Goal: Task Accomplishment & Management: Manage account settings

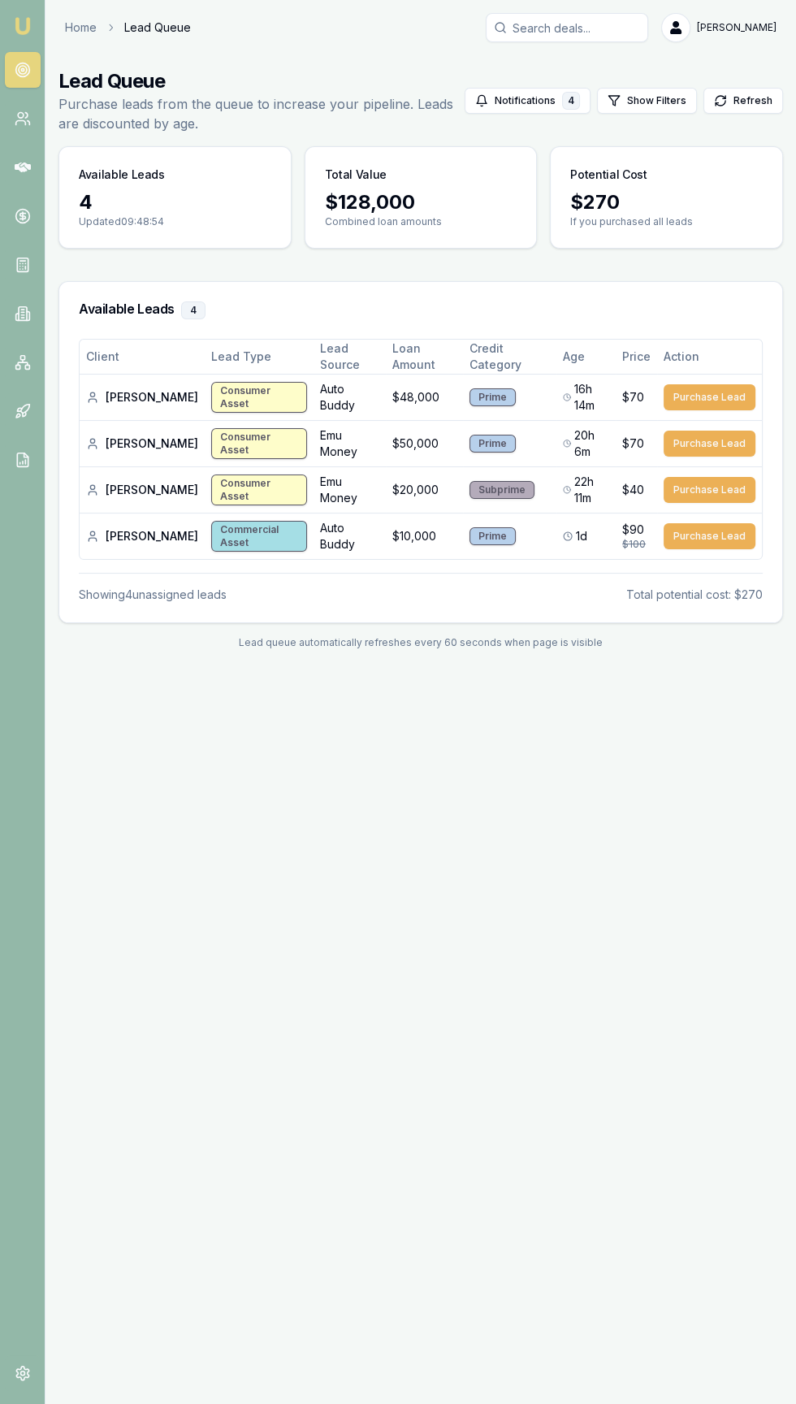
click at [33, 30] on link "Emu Broker" at bounding box center [23, 26] width 26 height 26
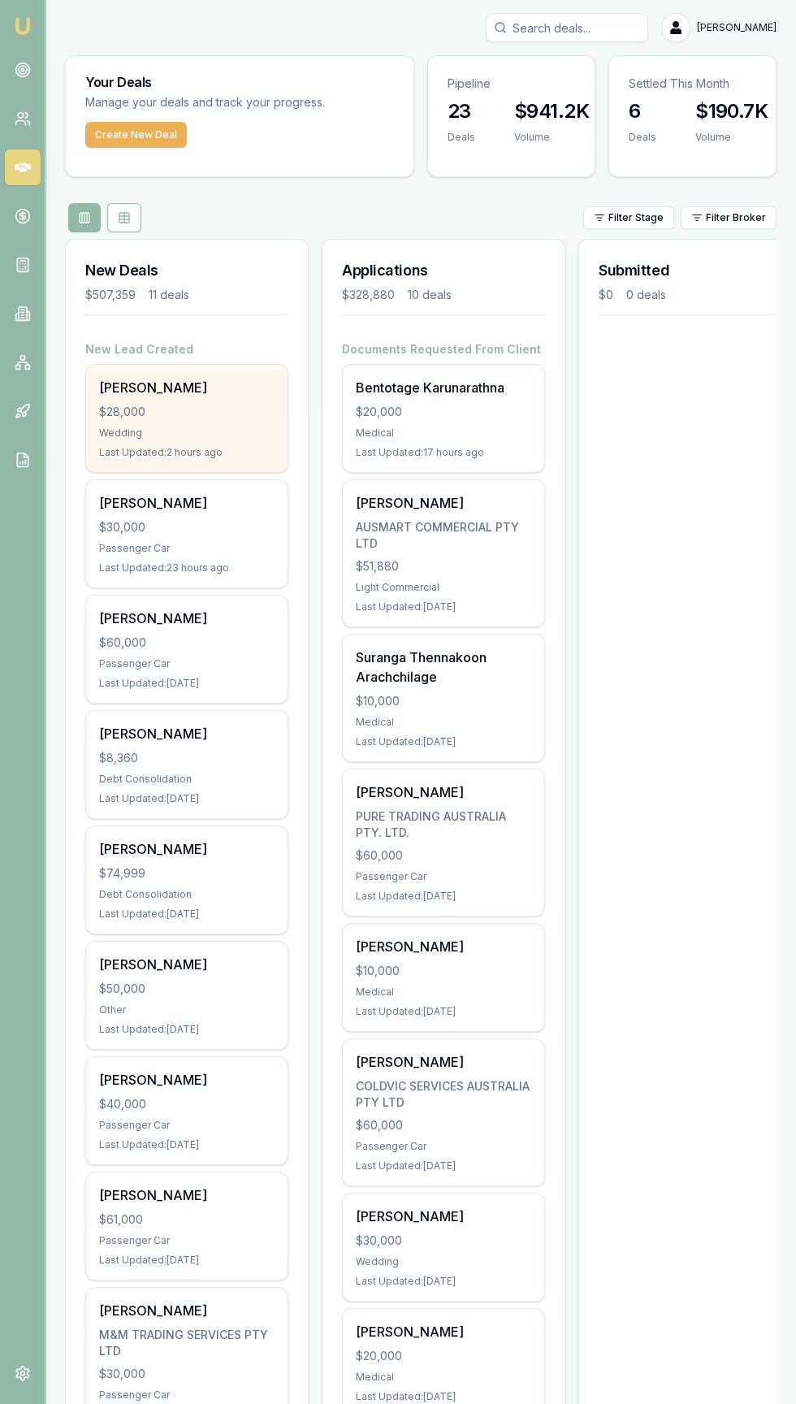
click at [153, 422] on div "Tarandeep singh $28,000 Wedding Last Updated: 2 hours ago" at bounding box center [186, 418] width 201 height 107
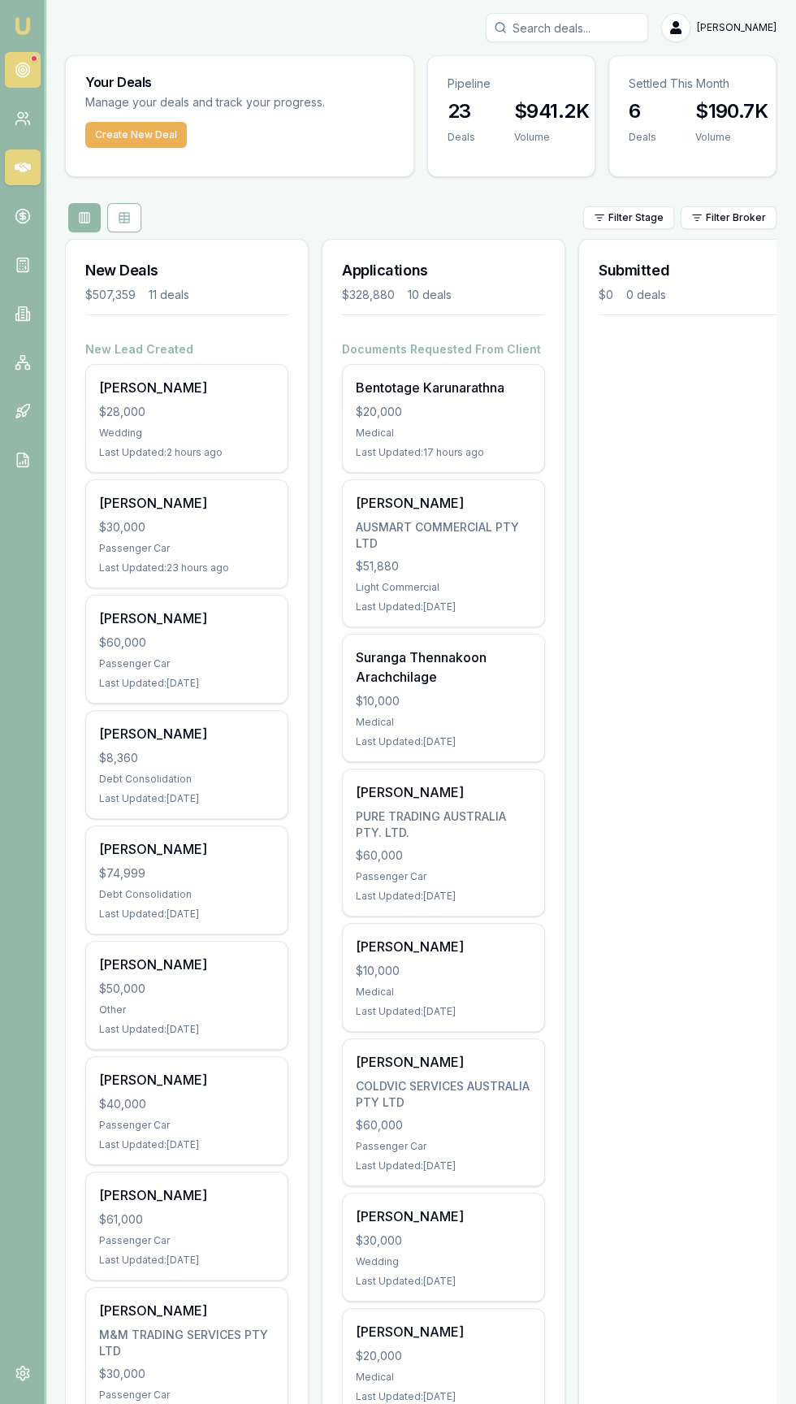
click at [22, 70] on icon at bounding box center [23, 70] width 16 height 16
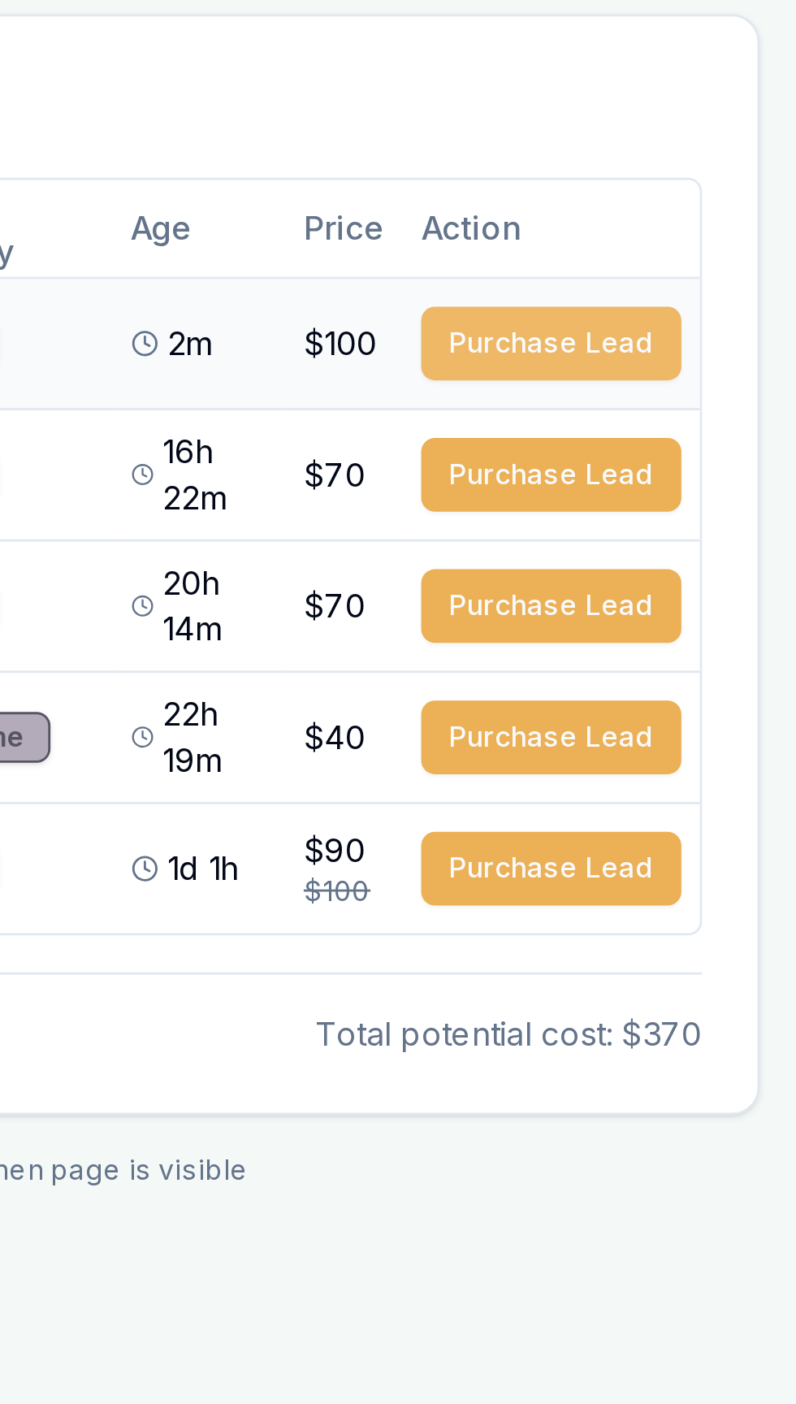
click at [700, 392] on button "Purchase Lead" at bounding box center [710, 397] width 92 height 26
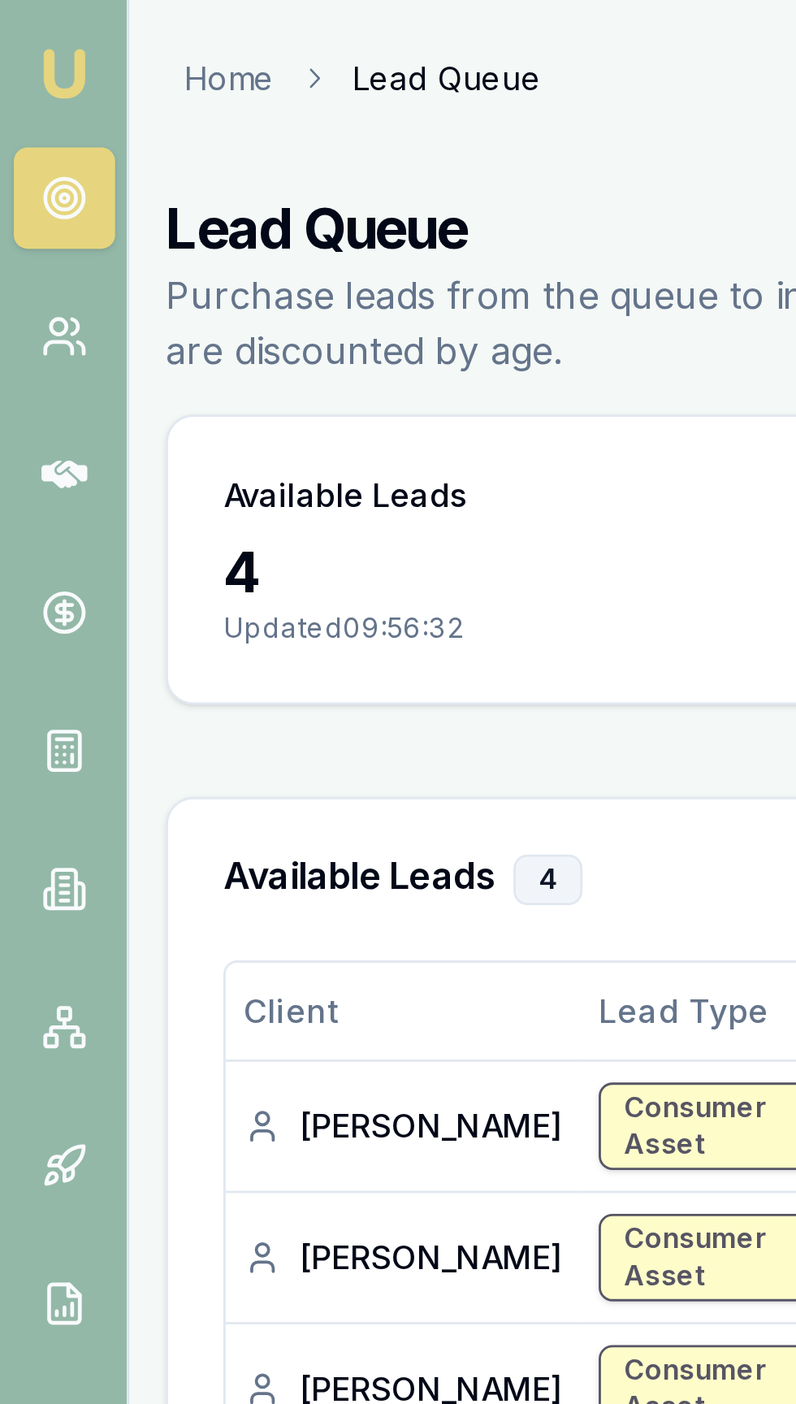
click at [24, 24] on img at bounding box center [22, 25] width 19 height 19
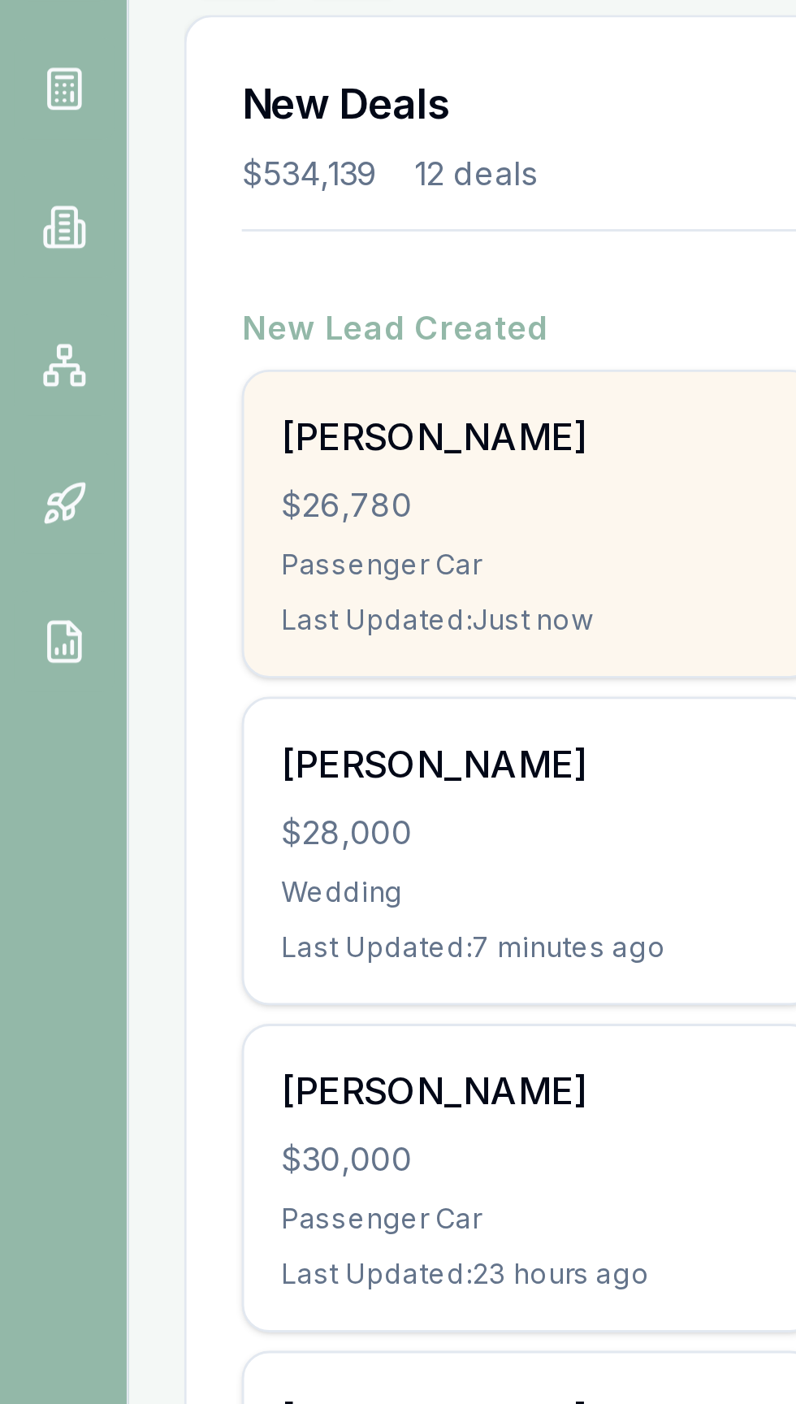
click at [121, 398] on div "Kulniti Nantawaroj $26,780 Passenger Car Last Updated: Just now" at bounding box center [186, 418] width 201 height 107
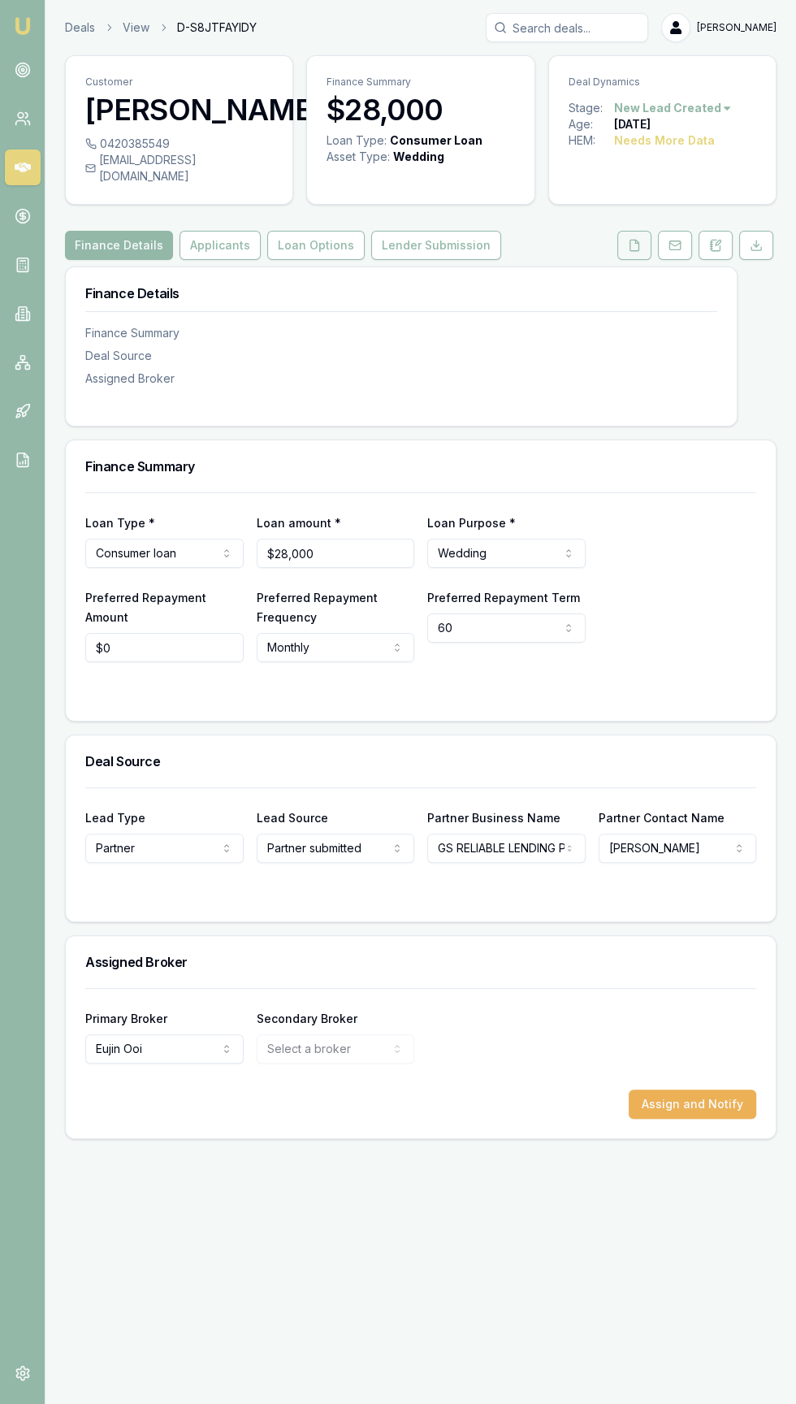
click at [623, 256] on button at bounding box center [634, 245] width 34 height 29
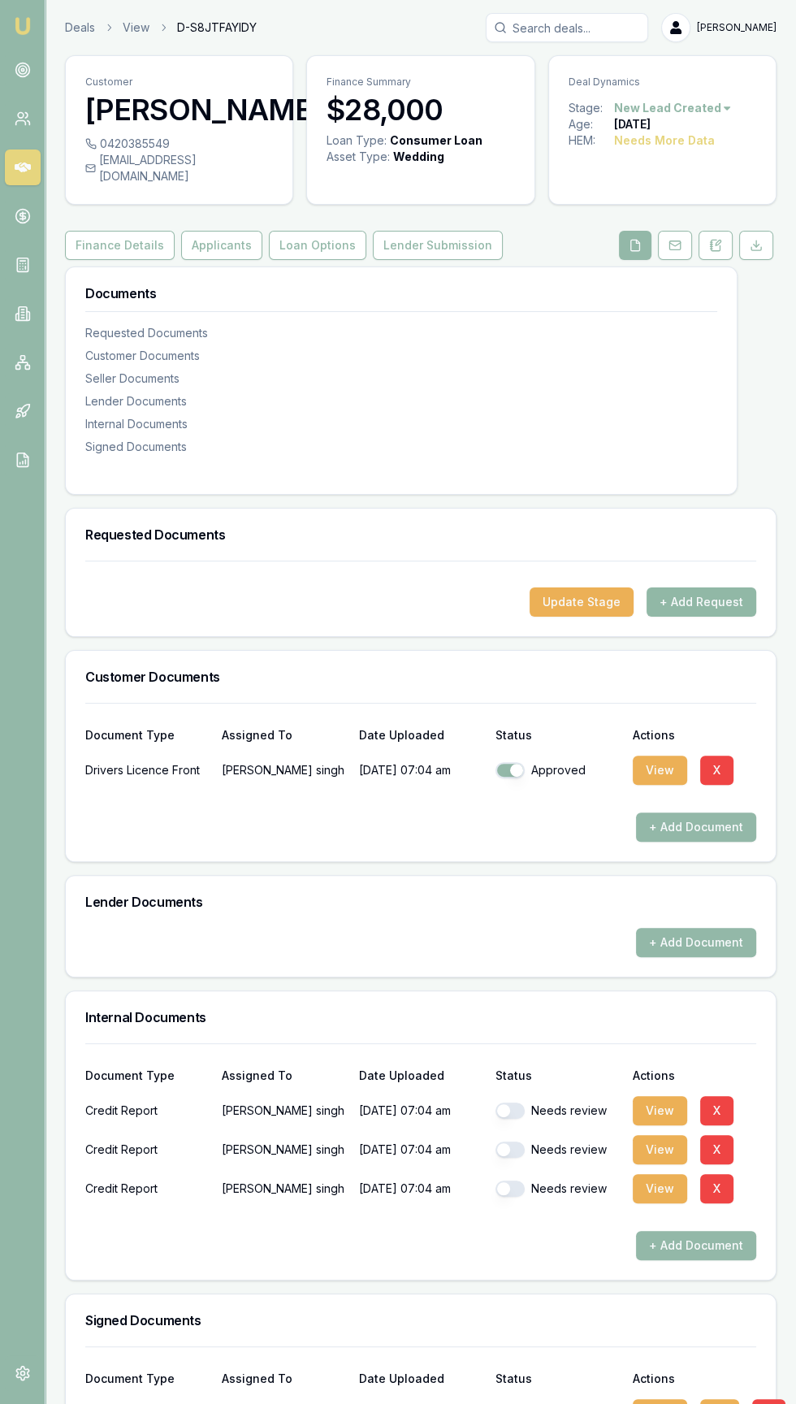
click at [739, 611] on button "+ Add Request" at bounding box center [702, 601] width 110 height 29
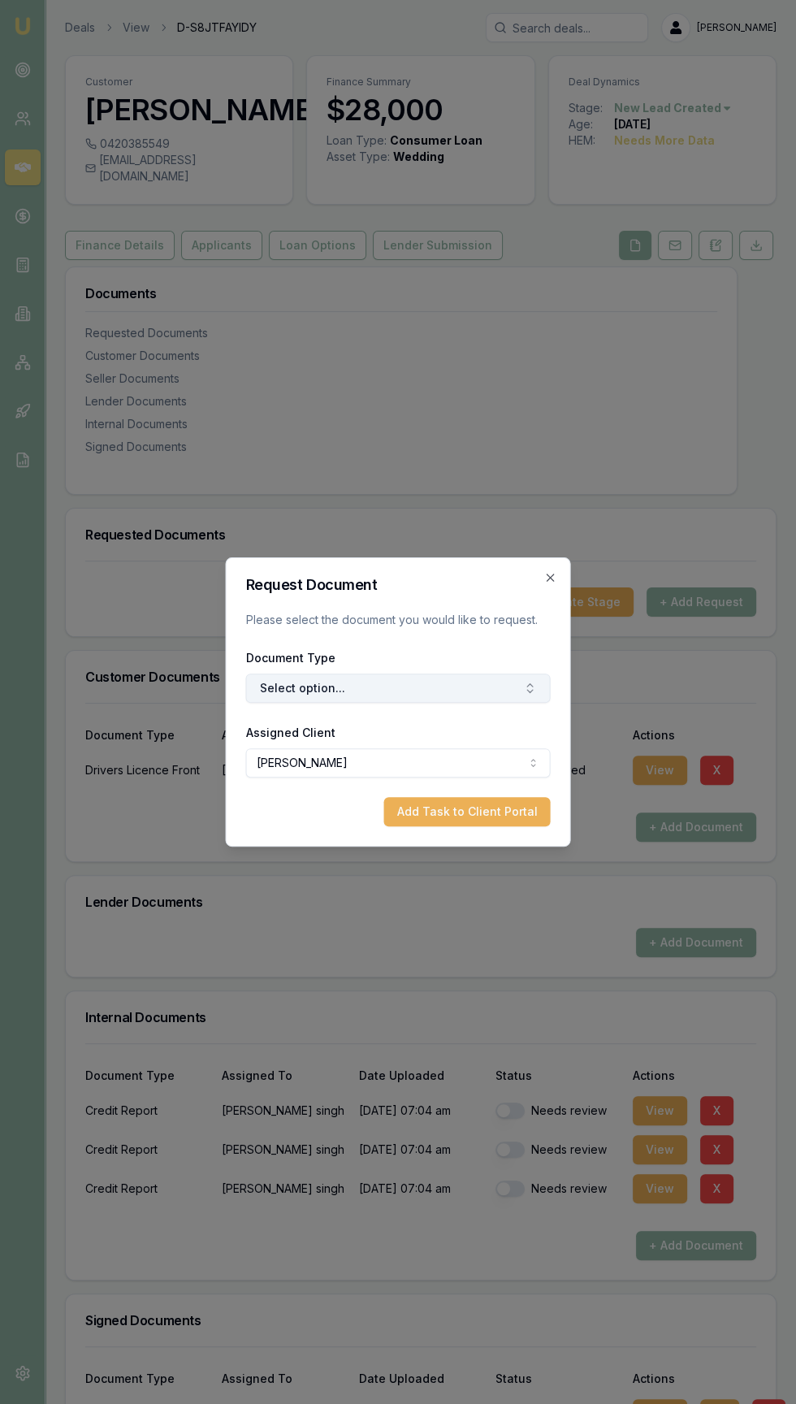
click at [286, 688] on button "Select option..." at bounding box center [398, 687] width 305 height 29
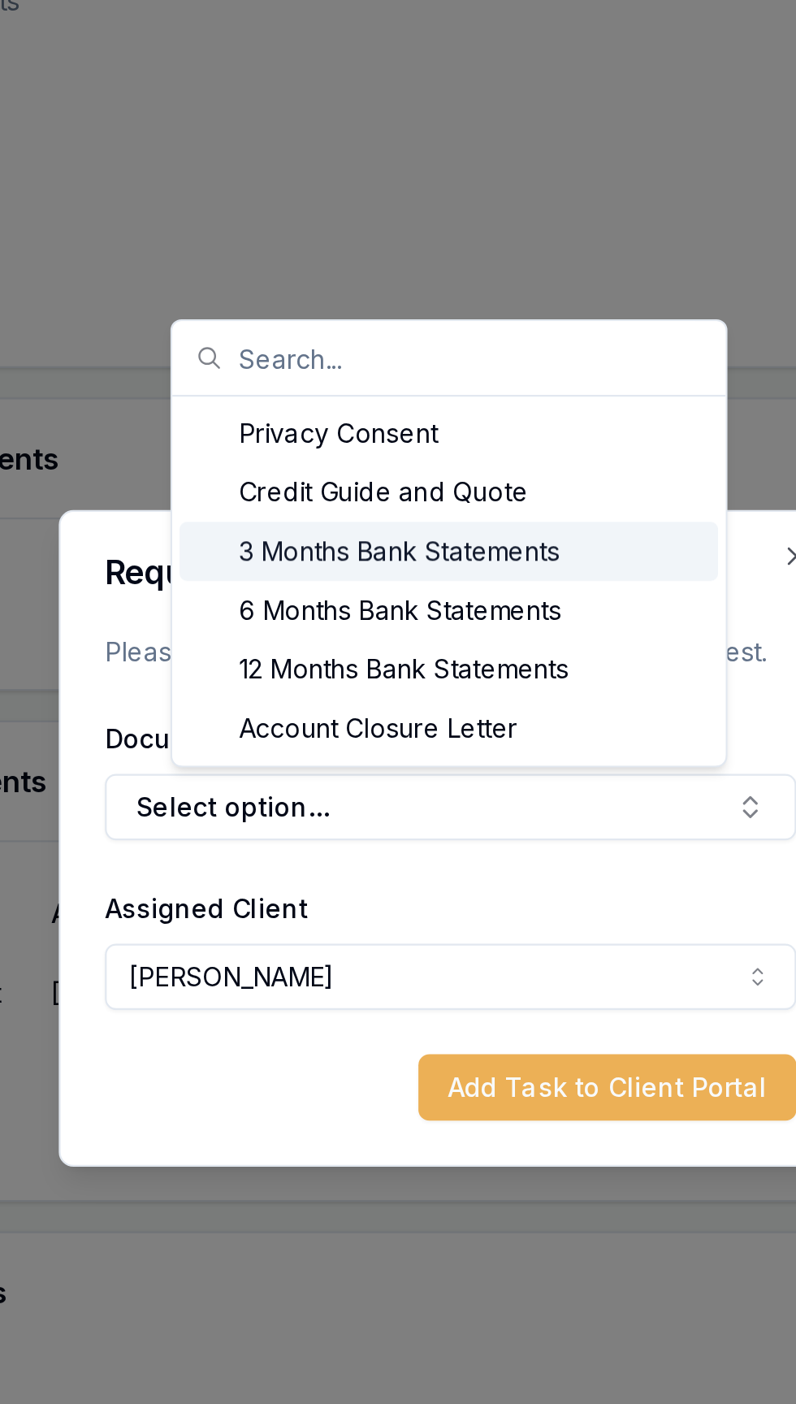
click at [318, 572] on div "3 Months Bank Statements" at bounding box center [397, 576] width 237 height 26
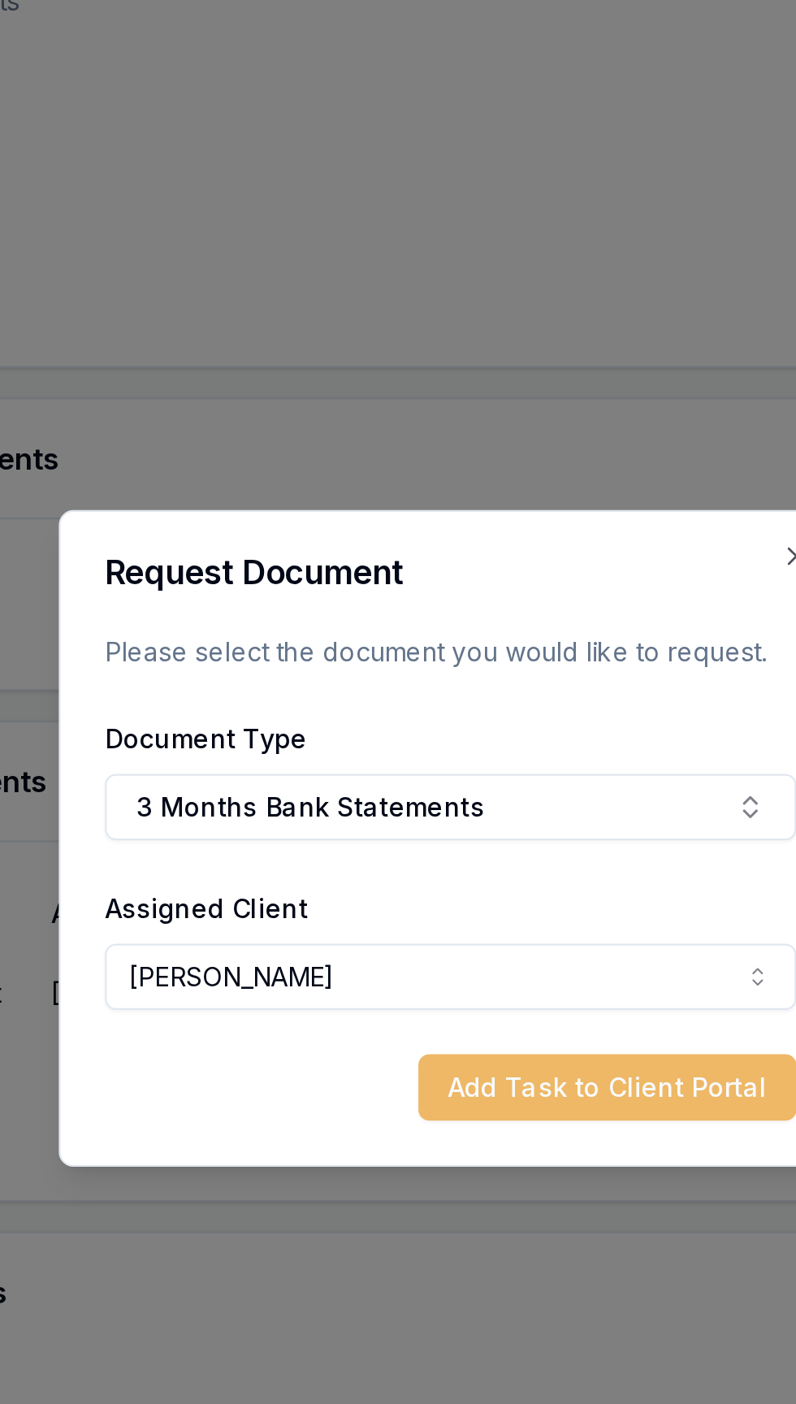
click at [495, 817] on button "Add Task to Client Portal" at bounding box center [467, 811] width 167 height 29
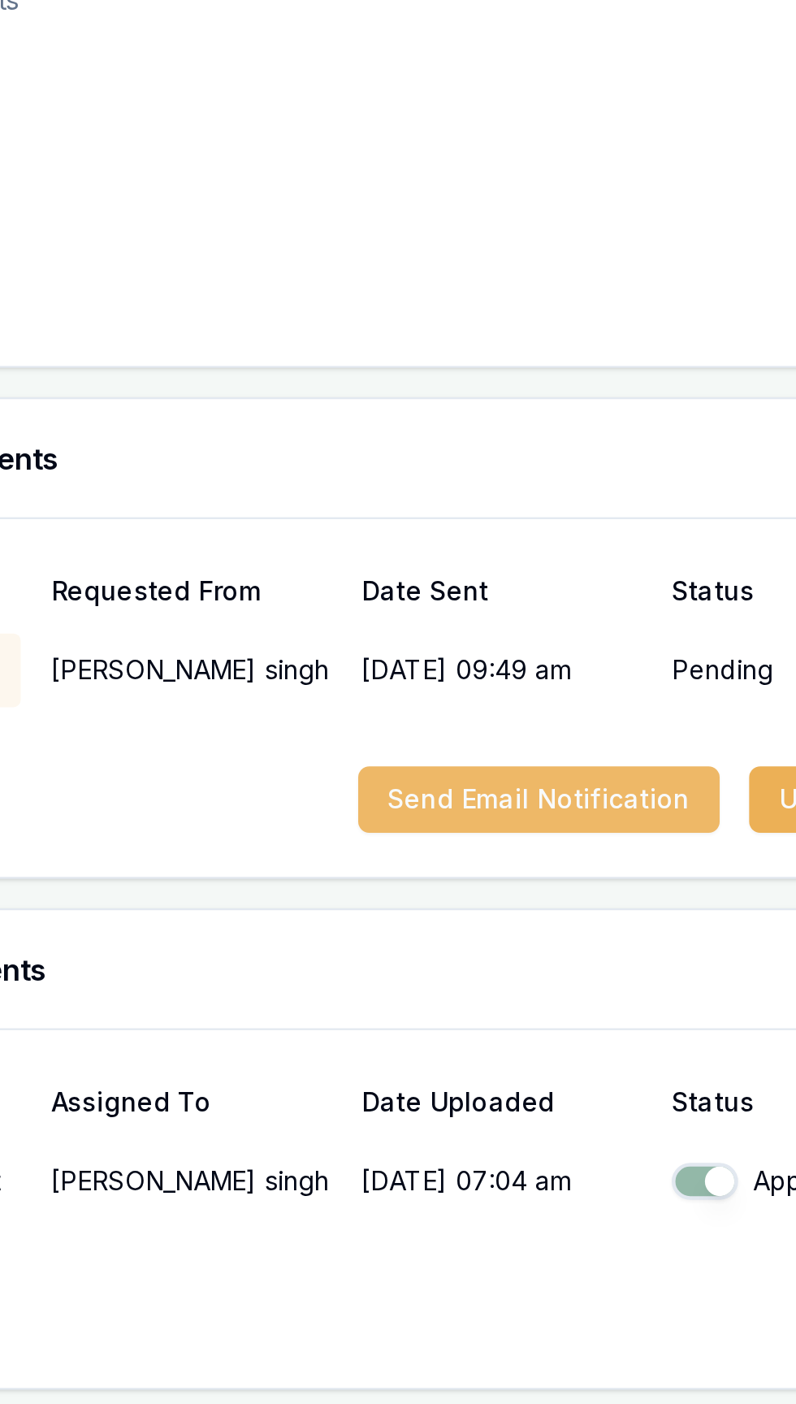
click at [392, 699] on button "Send Email Notification" at bounding box center [436, 684] width 159 height 29
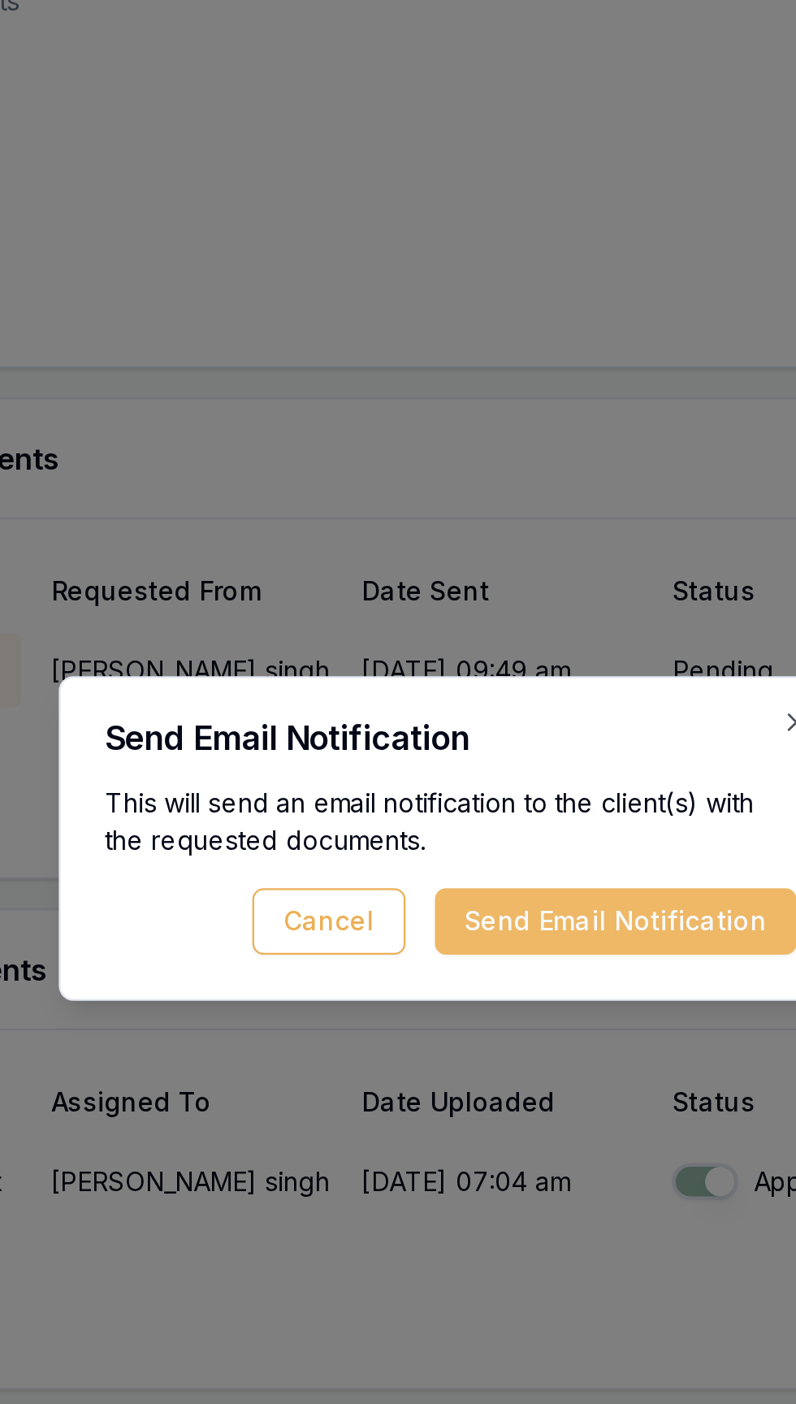
click at [498, 738] on button "Send Email Notification" at bounding box center [471, 738] width 159 height 29
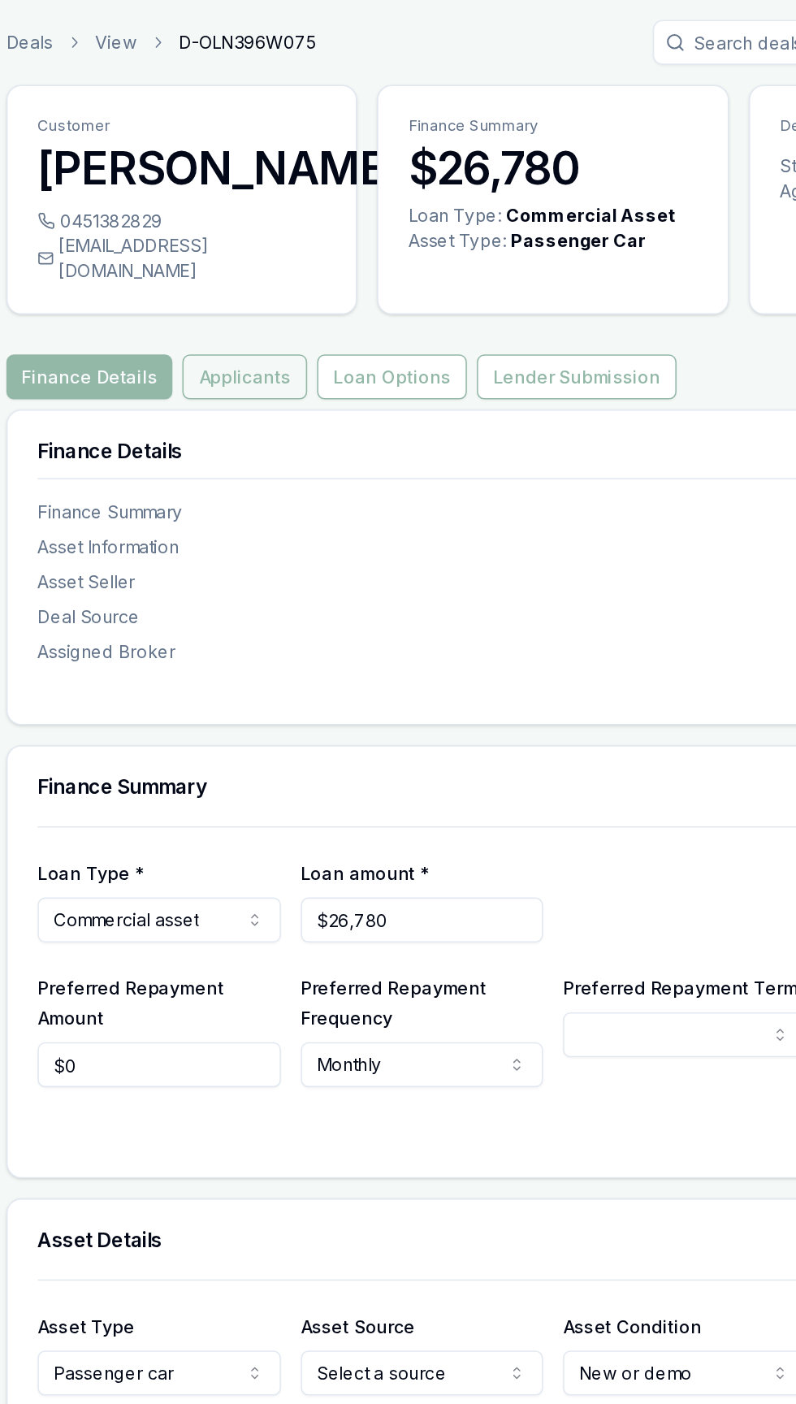
click at [216, 255] on button "Applicants" at bounding box center [220, 245] width 81 height 29
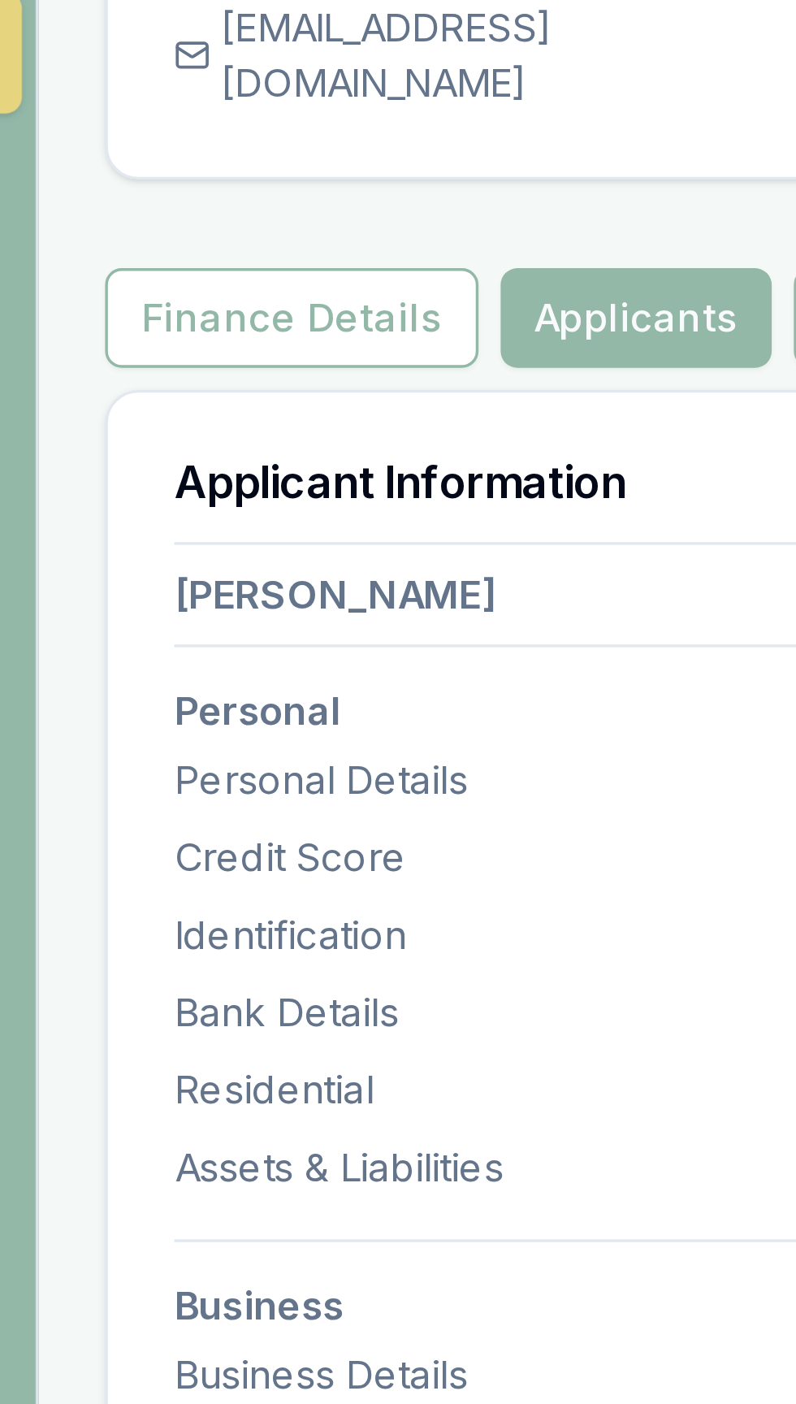
click at [113, 152] on div "0451382829" at bounding box center [179, 144] width 188 height 16
